Goal: Task Accomplishment & Management: Manage account settings

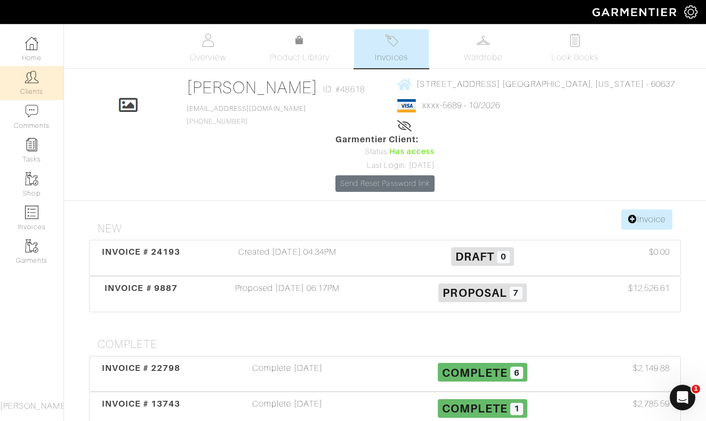
click at [36, 75] on img at bounding box center [31, 76] width 13 height 13
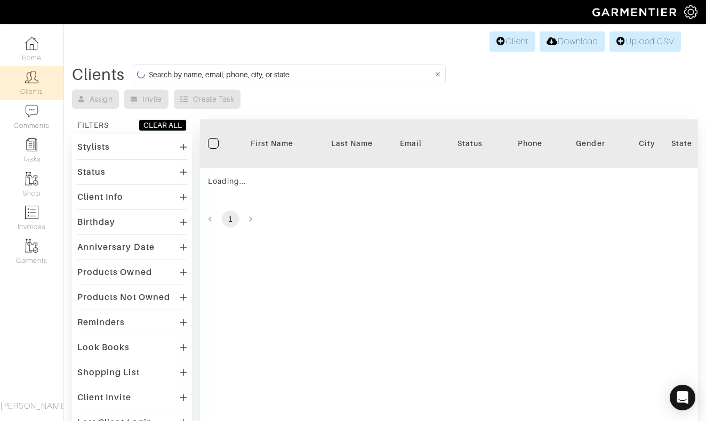
click at [252, 74] on input at bounding box center [291, 74] width 284 height 13
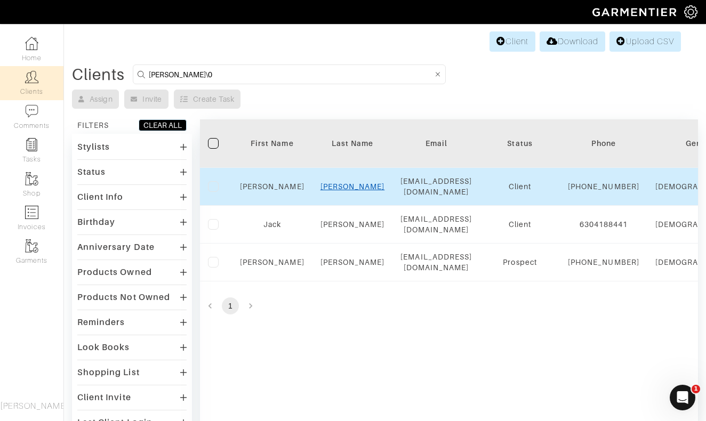
type input "Dylan\0"
click at [349, 185] on link "Muehlbauer" at bounding box center [353, 186] width 65 height 9
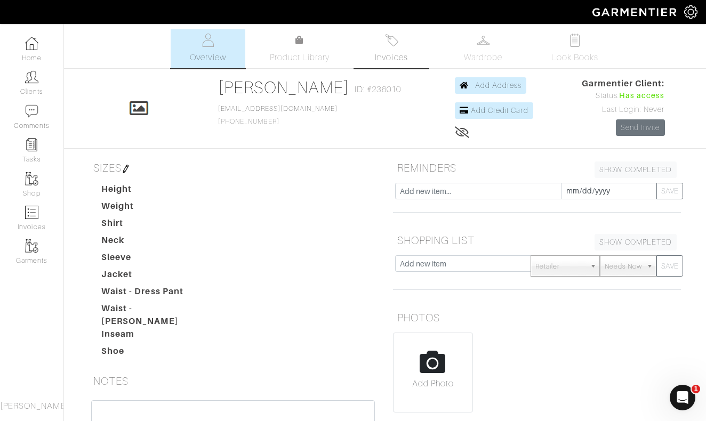
click at [400, 54] on span "Invoices" at bounding box center [391, 57] width 33 height 13
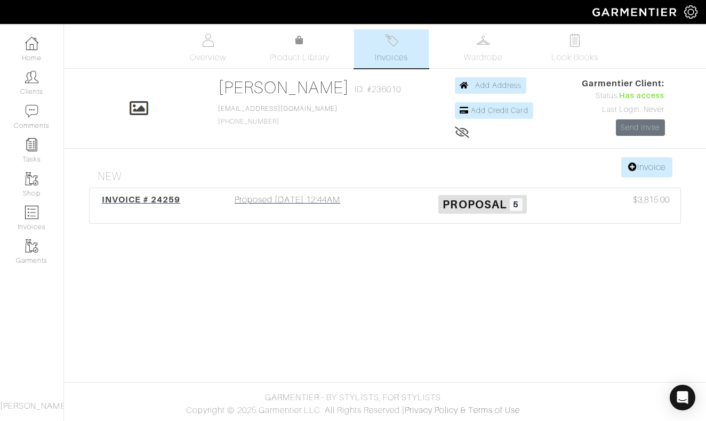
click at [319, 201] on div "Proposed 08/02/25 12:44AM" at bounding box center [287, 206] width 195 height 25
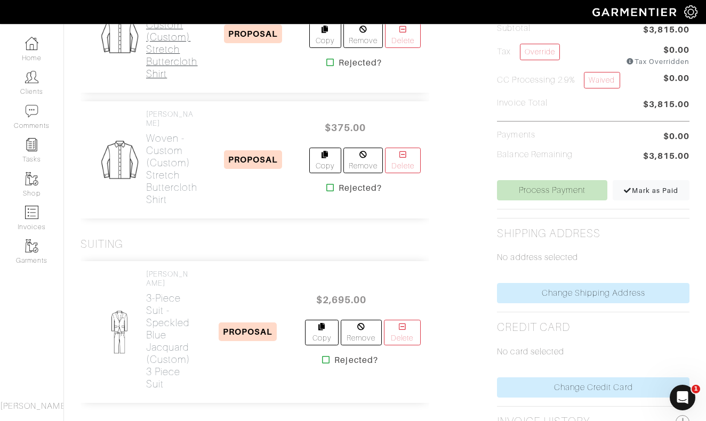
scroll to position [269, 0]
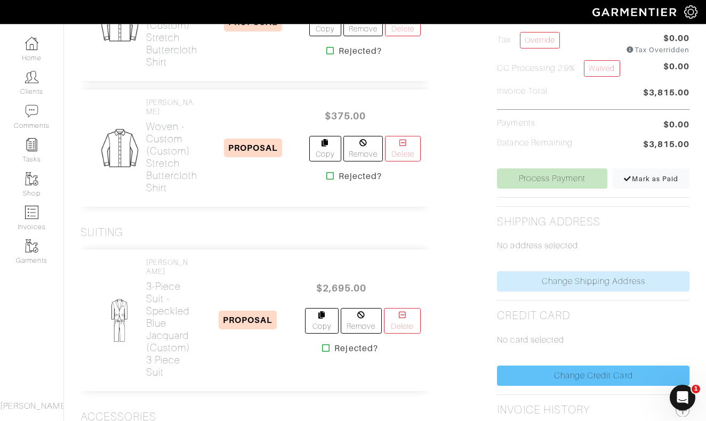
click at [596, 378] on link "Change Credit Card" at bounding box center [593, 376] width 193 height 20
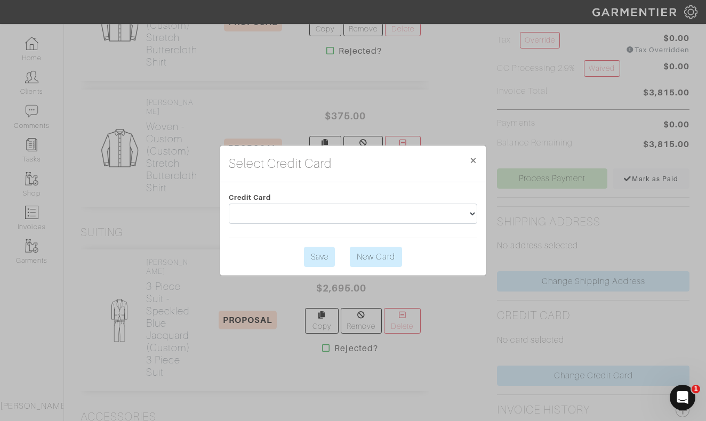
click at [376, 260] on link "New Card" at bounding box center [376, 257] width 52 height 20
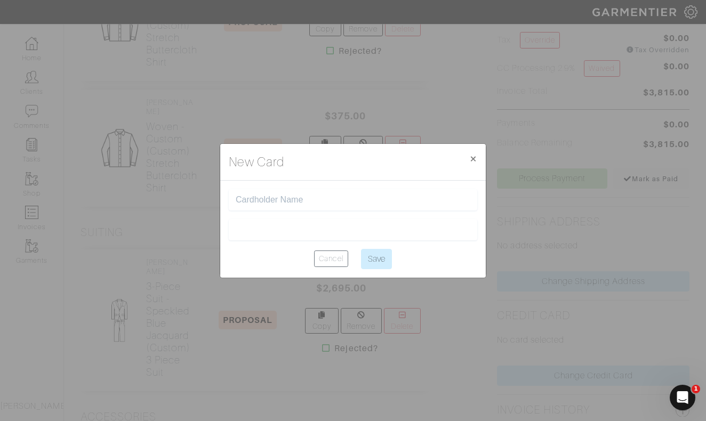
click at [314, 199] on input "text" at bounding box center [353, 200] width 235 height 10
type input "[PERSON_NAME]"
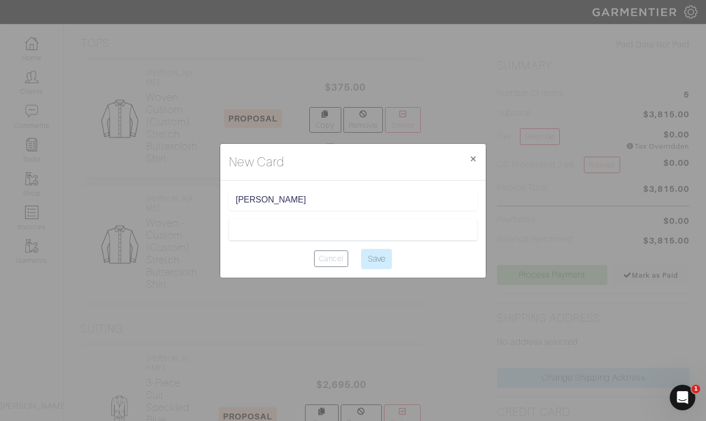
scroll to position [172, 0]
click at [376, 262] on input "Save" at bounding box center [376, 259] width 31 height 20
type input "Saving..."
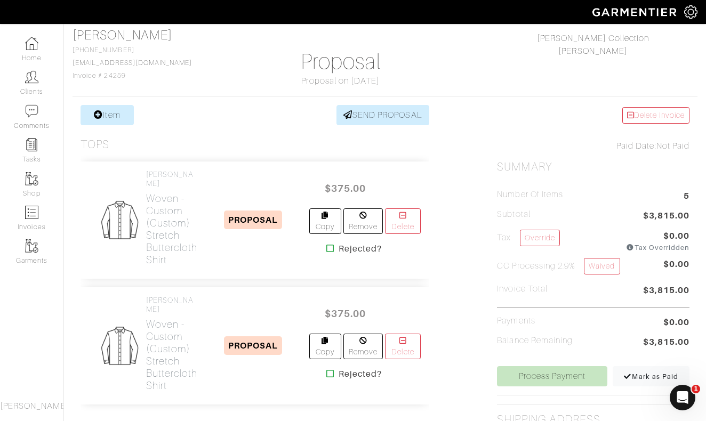
scroll to position [58, 0]
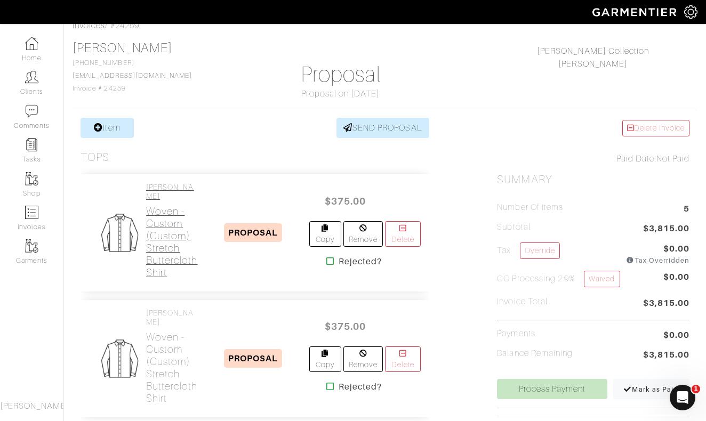
click at [173, 242] on h2 "Woven - Custom (Custom) Stretch Buttercloth Shirt" at bounding box center [172, 242] width 52 height 74
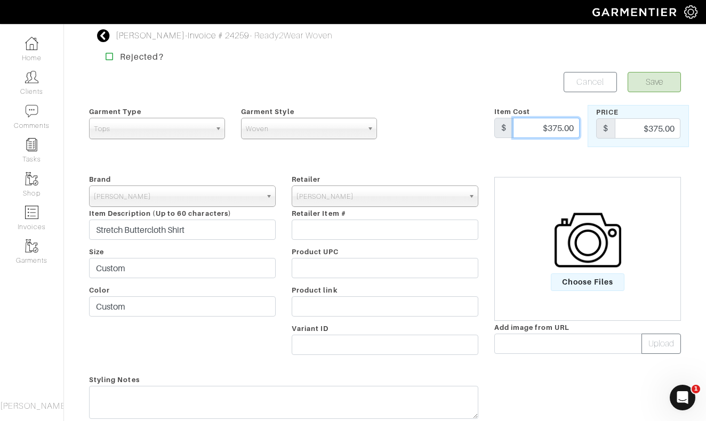
drag, startPoint x: 565, startPoint y: 129, endPoint x: 584, endPoint y: 131, distance: 18.8
click at [584, 131] on div "Item Cost $ $375.00" at bounding box center [537, 126] width 101 height 42
type input "349"
click at [667, 82] on button "Save" at bounding box center [654, 82] width 53 height 20
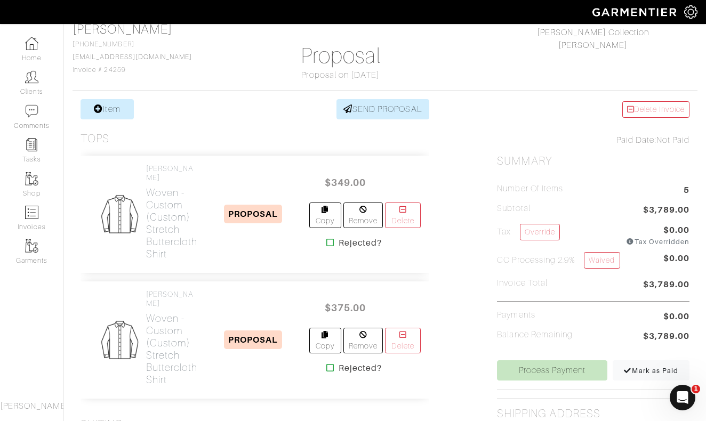
scroll to position [76, 0]
click at [179, 328] on h2 "Woven - Custom (Custom) Stretch Buttercloth Shirt" at bounding box center [172, 350] width 52 height 74
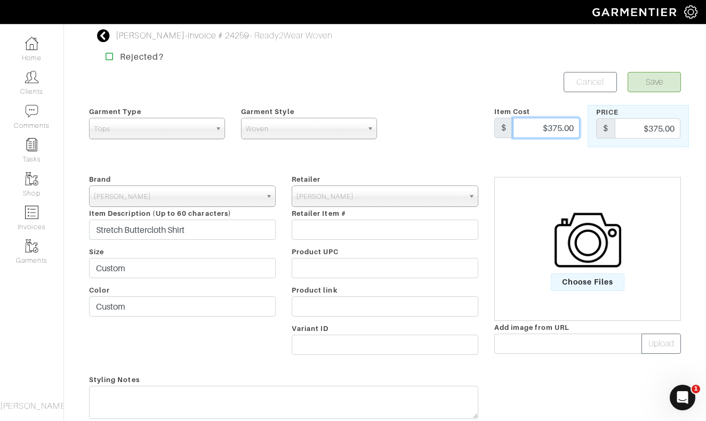
drag, startPoint x: 543, startPoint y: 127, endPoint x: 601, endPoint y: 129, distance: 58.2
click at [601, 128] on div "Garment Type Tops Bottoms Sport Coats Suiting Outerwear Shoes Swimwear Accessor…" at bounding box center [385, 126] width 608 height 42
type input "349"
click at [657, 83] on button "Save" at bounding box center [654, 82] width 53 height 20
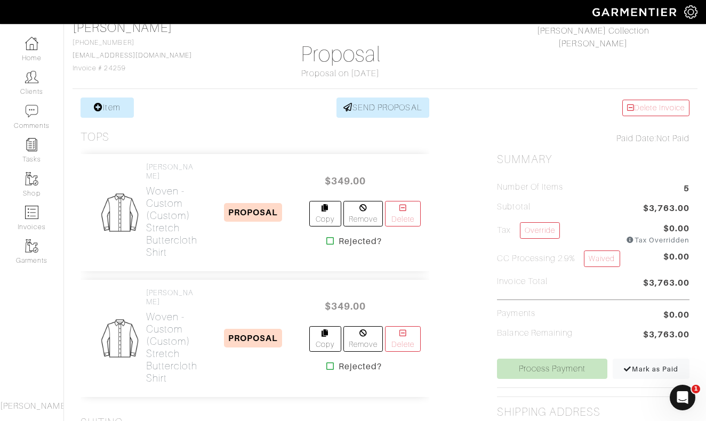
scroll to position [77, 0]
click at [168, 220] on h2 "Woven - Custom (Custom) Stretch Buttercloth Shirt" at bounding box center [172, 223] width 52 height 74
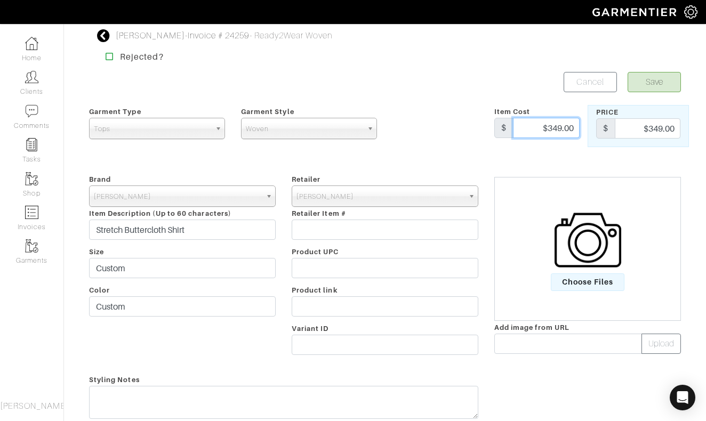
drag, startPoint x: 540, startPoint y: 127, endPoint x: 601, endPoint y: 127, distance: 60.3
click at [600, 127] on div "Garment Type Tops Bottoms Sport Coats Suiting Outerwear Shoes Swimwear Accessor…" at bounding box center [385, 126] width 608 height 42
type input "174.50"
click at [647, 83] on button "Save" at bounding box center [654, 82] width 53 height 20
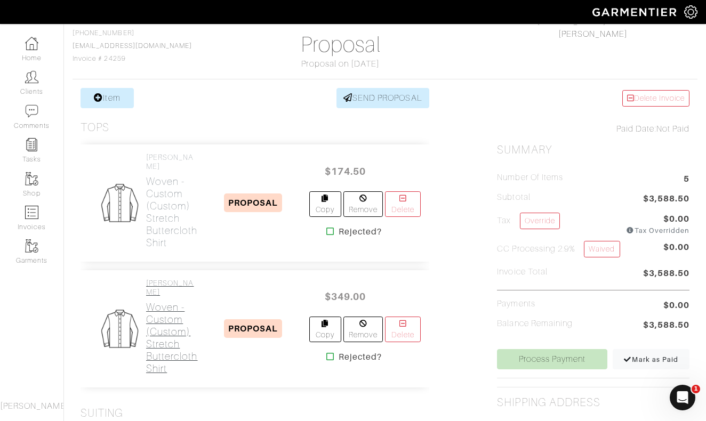
click at [178, 301] on h2 "Woven - Custom (Custom) Stretch Buttercloth Shirt" at bounding box center [172, 338] width 52 height 74
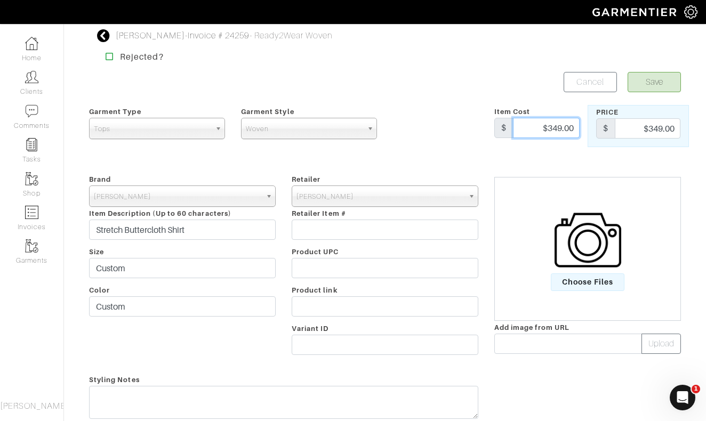
drag, startPoint x: 543, startPoint y: 130, endPoint x: 588, endPoint y: 130, distance: 45.9
click at [588, 130] on div "Garment Type Tops Bottoms Sport Coats Suiting Outerwear Shoes Swimwear Accessor…" at bounding box center [385, 126] width 608 height 42
type input "174.50"
type input "175.50"
click at [651, 83] on button "Save" at bounding box center [654, 82] width 53 height 20
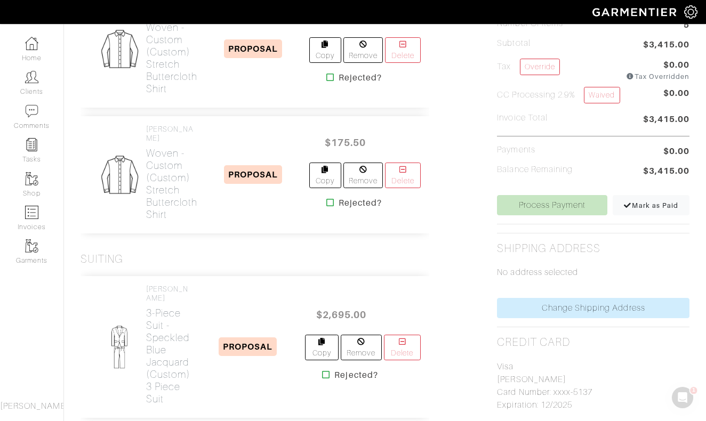
scroll to position [284, 0]
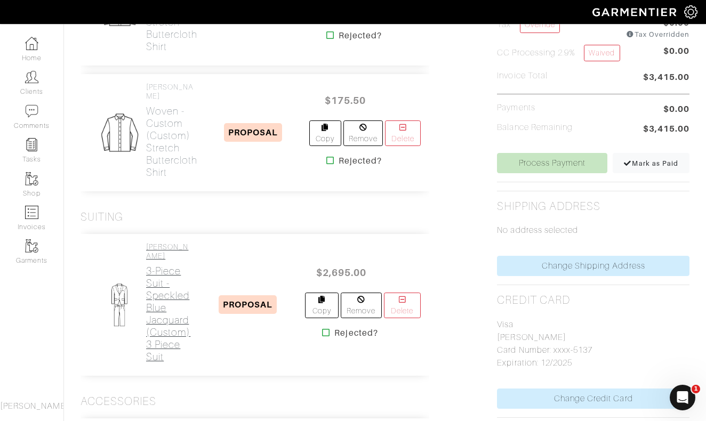
click at [170, 283] on h2 "3-Piece Suit - Speckled Blue Jacquard (Custom) 3 Piece Suit" at bounding box center [168, 314] width 44 height 98
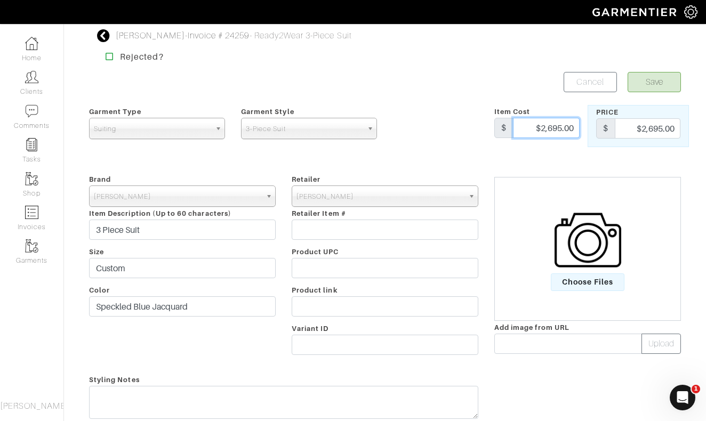
drag, startPoint x: 523, startPoint y: 128, endPoint x: 592, endPoint y: 130, distance: 68.8
click at [592, 130] on div "Garment Type Tops Bottoms Sport Coats Suiting Outerwear Shoes Swimwear Accessor…" at bounding box center [385, 126] width 608 height 42
type input "1347.50"
click at [654, 82] on button "Save" at bounding box center [654, 82] width 53 height 20
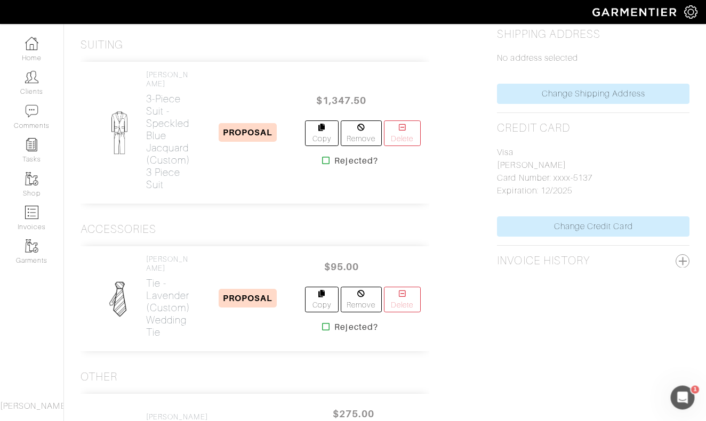
scroll to position [460, 0]
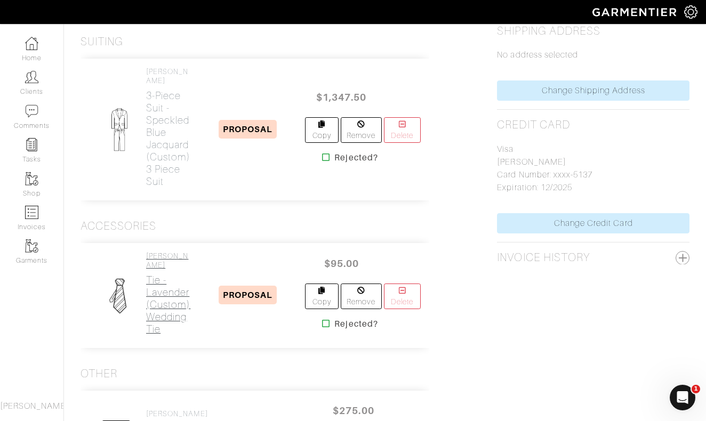
click at [164, 274] on h2 "Tie - Lavender (Custom) Wedding Tie" at bounding box center [168, 304] width 44 height 61
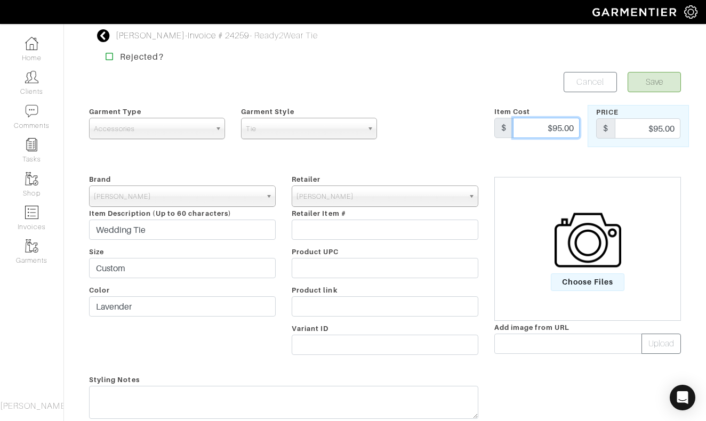
click at [608, 125] on div "Garment Type Tops Bottoms Sport Coats Suiting Outerwear Shoes Swimwear Accessor…" at bounding box center [385, 126] width 608 height 42
type input "47.50"
click at [655, 82] on button "Save" at bounding box center [654, 82] width 53 height 20
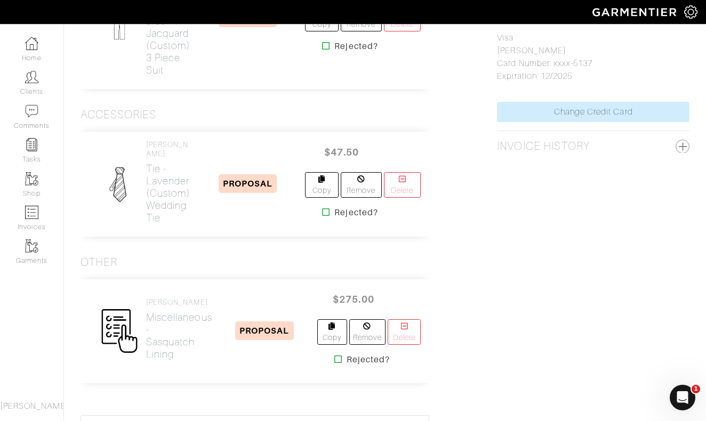
scroll to position [590, 0]
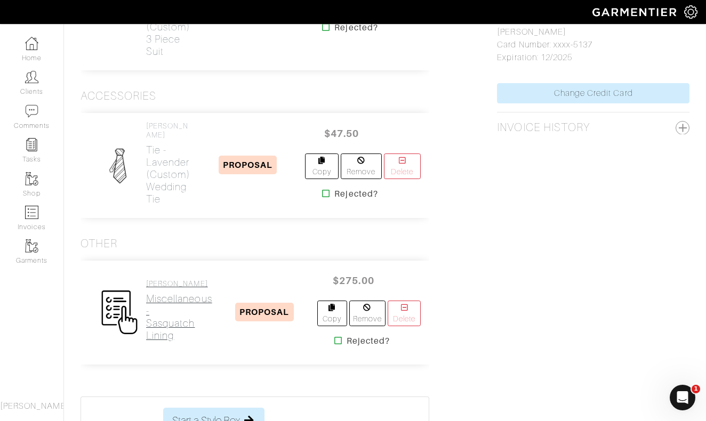
click at [168, 293] on h2 "Miscellaneous - Sasquatch lining" at bounding box center [179, 317] width 66 height 49
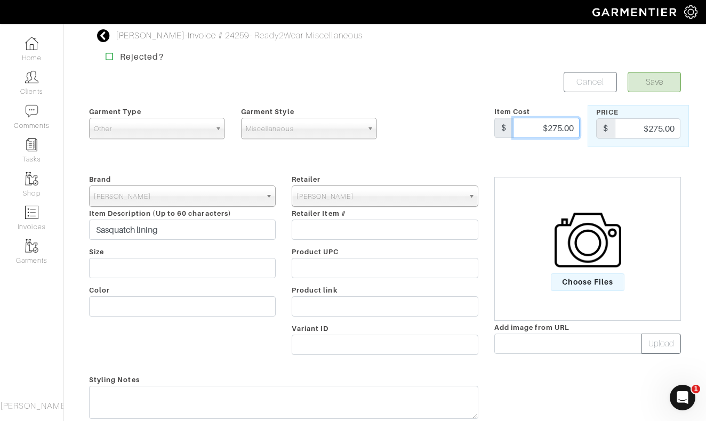
drag, startPoint x: 541, startPoint y: 126, endPoint x: 589, endPoint y: 127, distance: 48.0
click at [589, 127] on div "Garment Type Tops Bottoms Sport Coats Suiting Outerwear Shoes Swimwear Accessor…" at bounding box center [385, 126] width 608 height 42
type input "137.50"
click at [655, 81] on button "Save" at bounding box center [654, 82] width 53 height 20
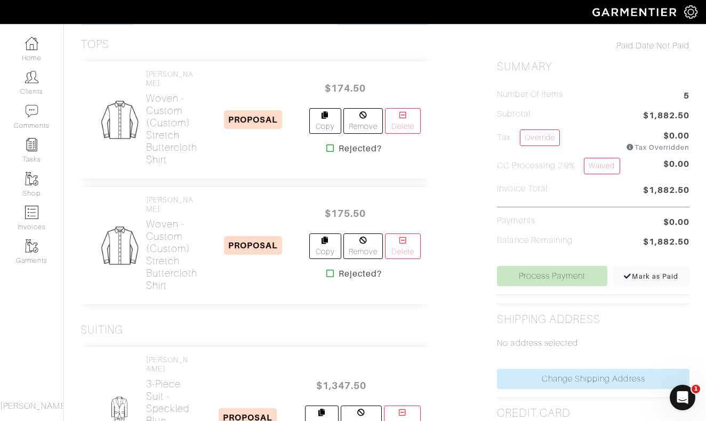
scroll to position [173, 0]
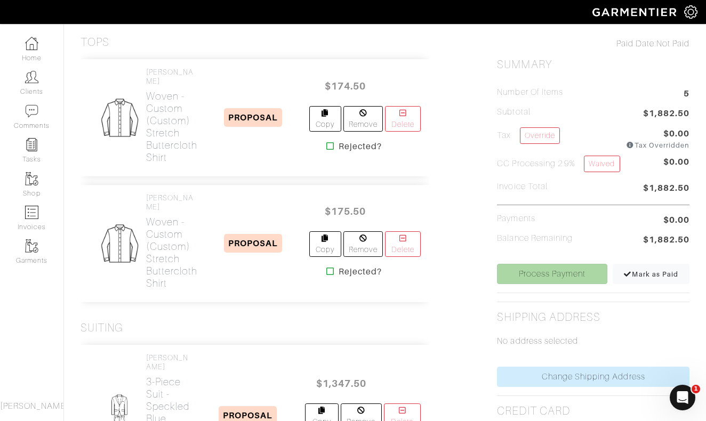
click at [544, 273] on link "Process Payment" at bounding box center [552, 274] width 110 height 20
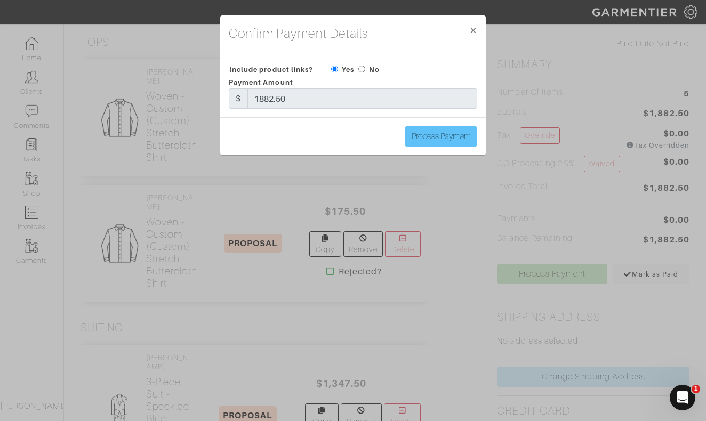
click at [441, 138] on input "Process Payment" at bounding box center [441, 136] width 73 height 20
type input "Process Payment"
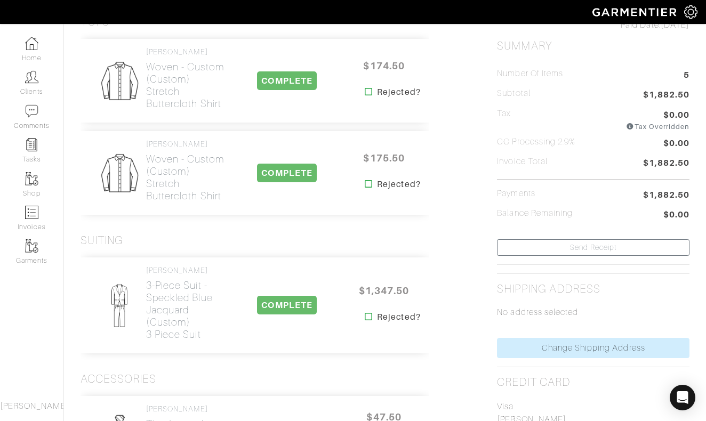
scroll to position [0, 0]
